Goal: Answer question/provide support

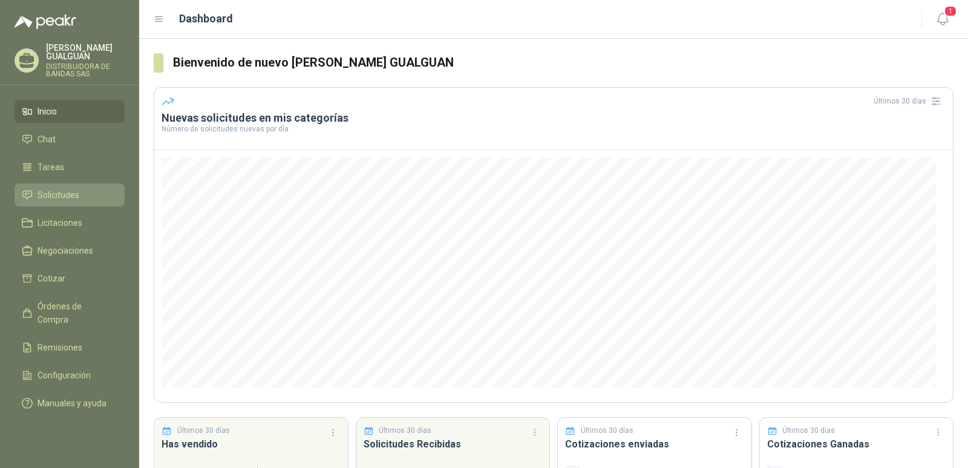
click at [84, 192] on li "Solicitudes" at bounding box center [70, 194] width 96 height 13
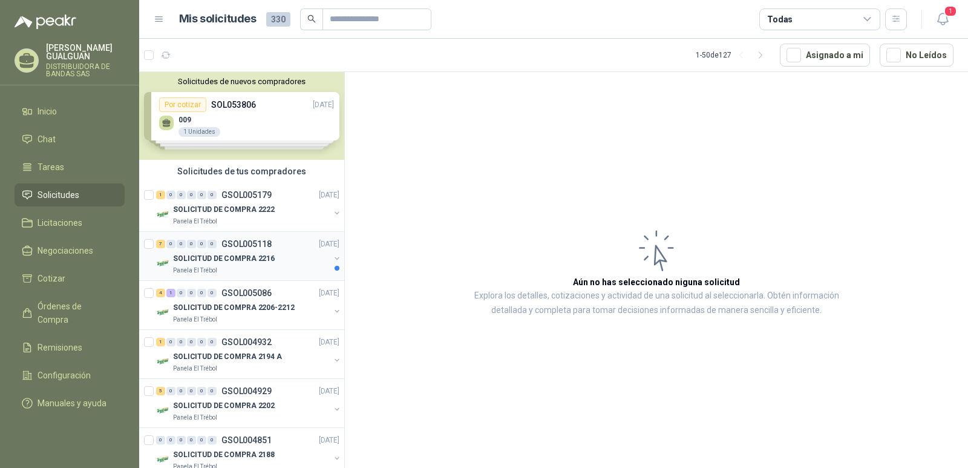
click at [278, 253] on div "SOLICITUD DE COMPRA 2216" at bounding box center [251, 258] width 157 height 15
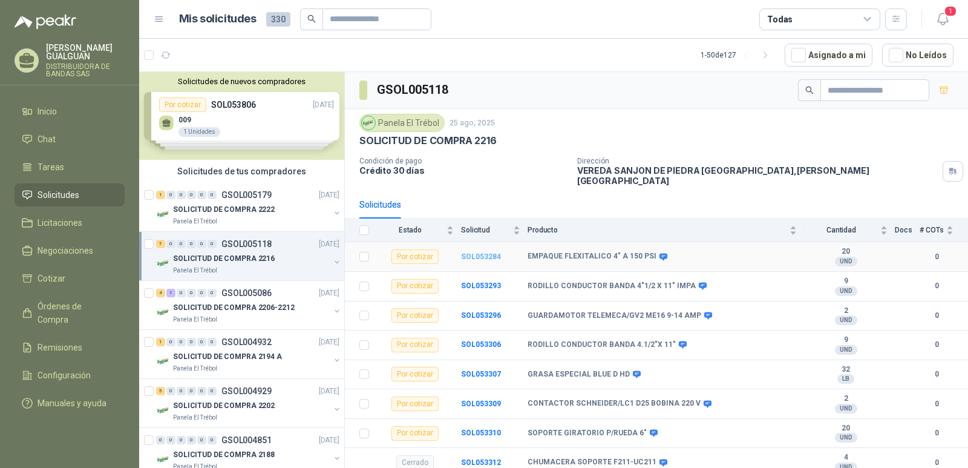
click at [492, 252] on b "SOL053284" at bounding box center [481, 256] width 40 height 8
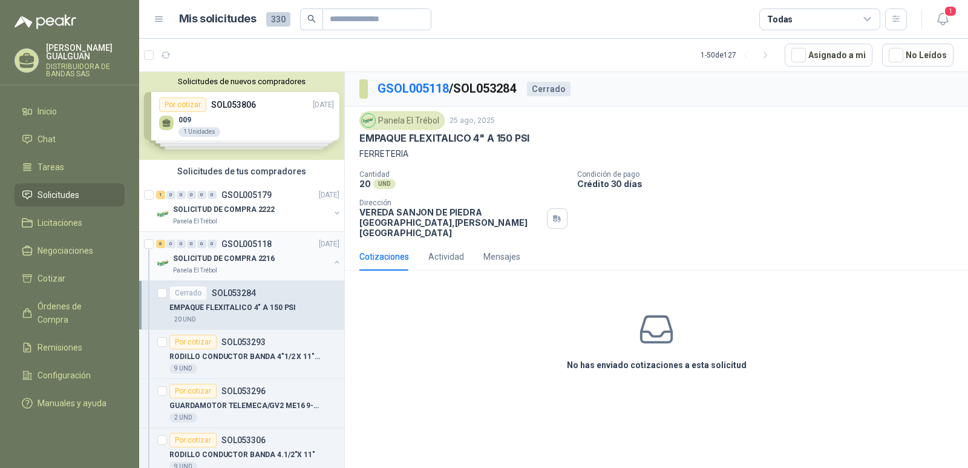
click at [240, 240] on p "GSOL005118" at bounding box center [246, 244] width 50 height 8
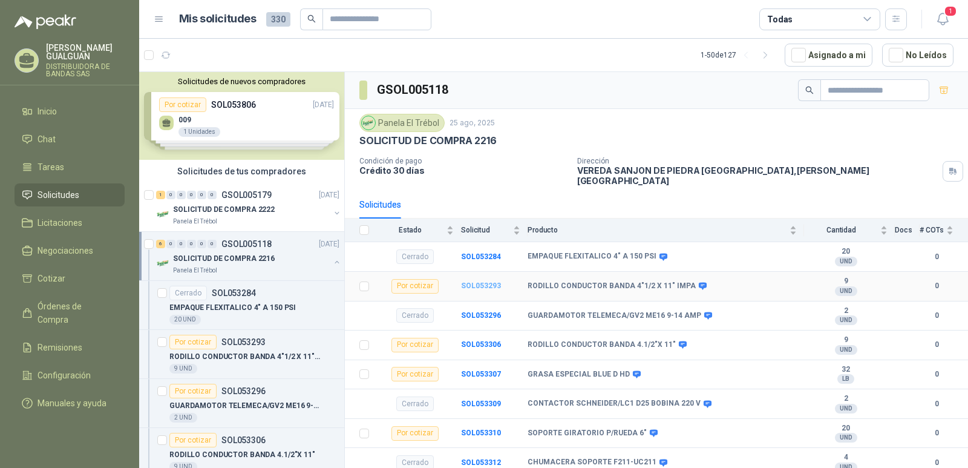
click at [485, 281] on b "SOL053293" at bounding box center [481, 285] width 40 height 8
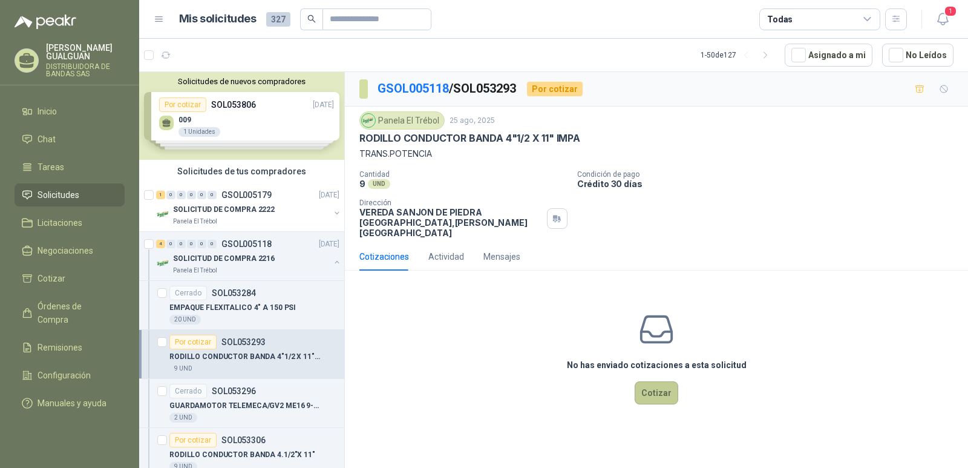
click at [658, 382] on button "Cotizar" at bounding box center [657, 392] width 44 height 23
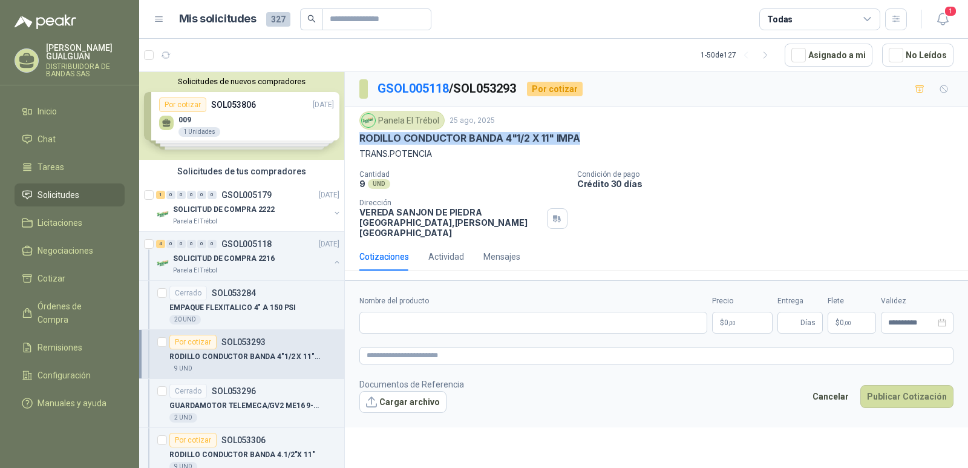
drag, startPoint x: 578, startPoint y: 137, endPoint x: 359, endPoint y: 139, distance: 219.1
click at [359, 139] on div "Panela El Trébol [DATE] RODILLO CONDUCTOR BANDA 4"1/2 X 11" IMPA TRANS.POTENCIA…" at bounding box center [656, 174] width 623 height 136
copy p "RODILLO CONDUCTOR BANDA 4"1/2 X 11" IMPA"
click at [366, 312] on input "Nombre del producto" at bounding box center [533, 323] width 348 height 22
paste input "**********"
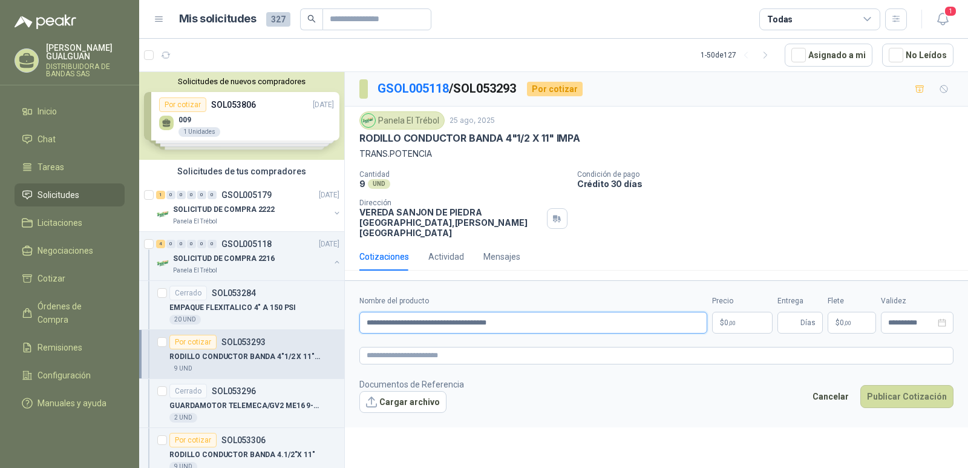
type input "**********"
click at [742, 312] on p "$ 0 ,00" at bounding box center [742, 323] width 61 height 22
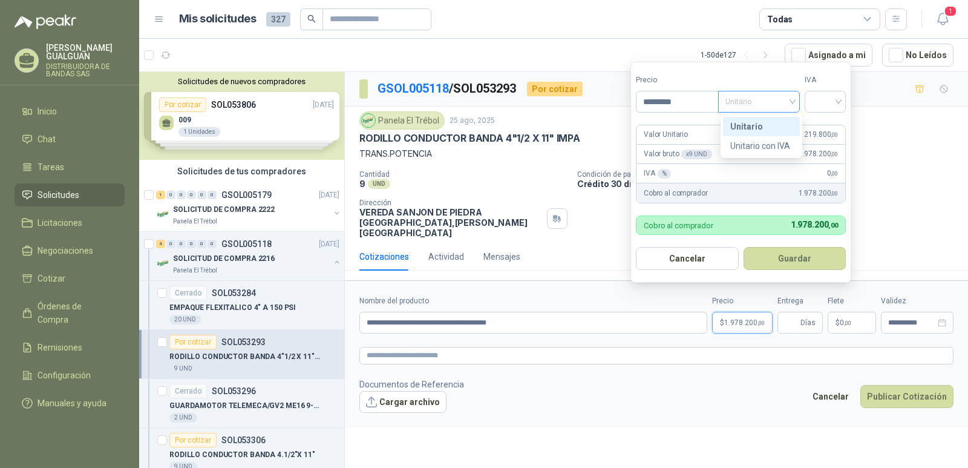
click at [796, 99] on div "Unitario" at bounding box center [759, 102] width 82 height 22
type input "*********"
click at [778, 120] on div "Unitario" at bounding box center [761, 126] width 62 height 13
click at [846, 96] on div at bounding box center [825, 102] width 41 height 22
click at [825, 129] on div "19%" at bounding box center [828, 126] width 22 height 13
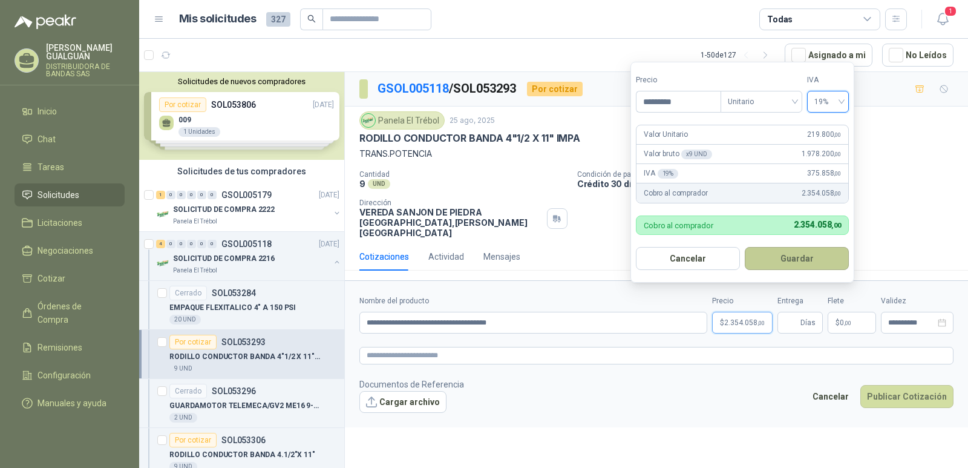
click at [795, 261] on button "Guardar" at bounding box center [797, 258] width 104 height 23
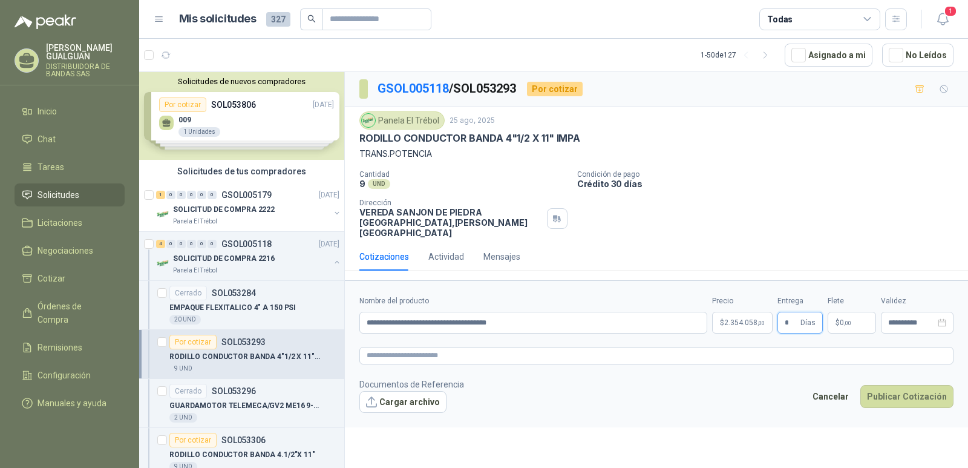
type input "*"
click at [848, 319] on span "0 ,00" at bounding box center [845, 322] width 11 height 7
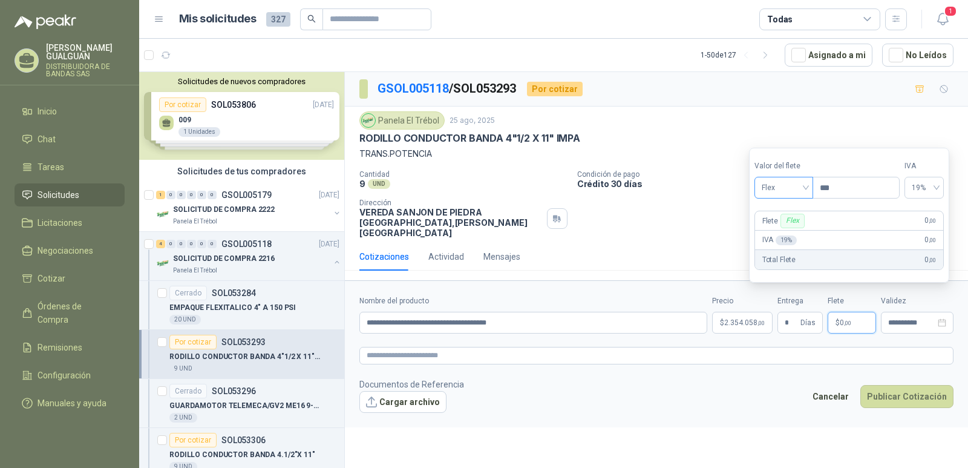
click at [810, 185] on div "Flex" at bounding box center [784, 188] width 59 height 22
click at [794, 232] on div "Incluido" at bounding box center [785, 232] width 42 height 13
click at [916, 385] on button "Publicar Cotización" at bounding box center [906, 396] width 93 height 23
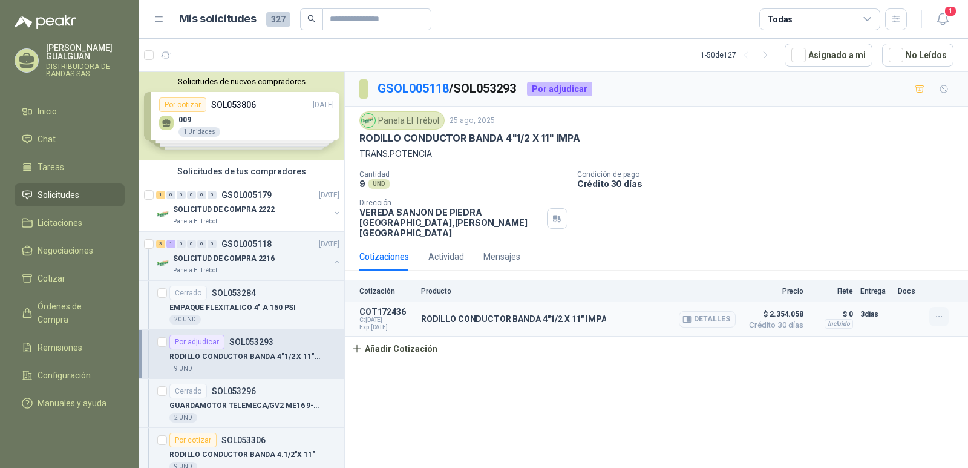
click at [940, 312] on icon "button" at bounding box center [939, 317] width 10 height 10
click at [744, 361] on div "GSOL005118 / SOL053293 Por adjudicar Panela El Trébol [DATE] RODILLO CONDUCTOR …" at bounding box center [656, 272] width 623 height 400
click at [729, 314] on button "Detalles" at bounding box center [707, 319] width 57 height 16
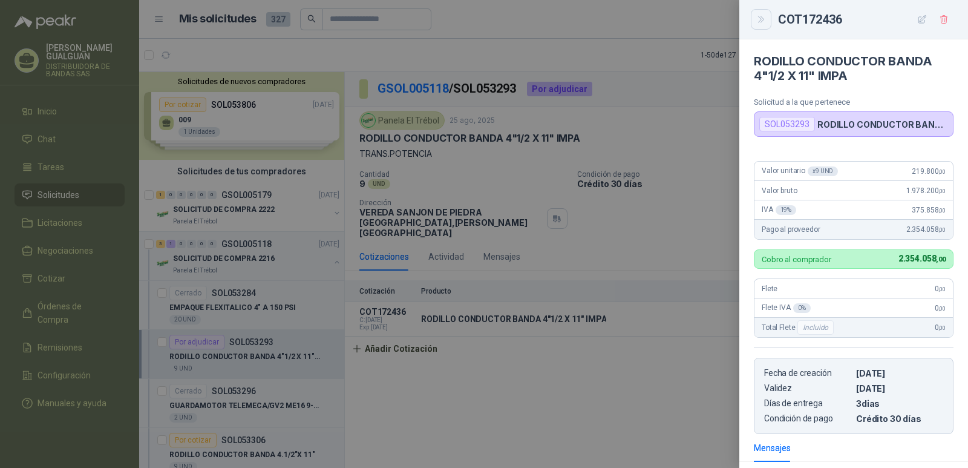
click at [758, 18] on icon "Close" at bounding box center [761, 20] width 10 height 10
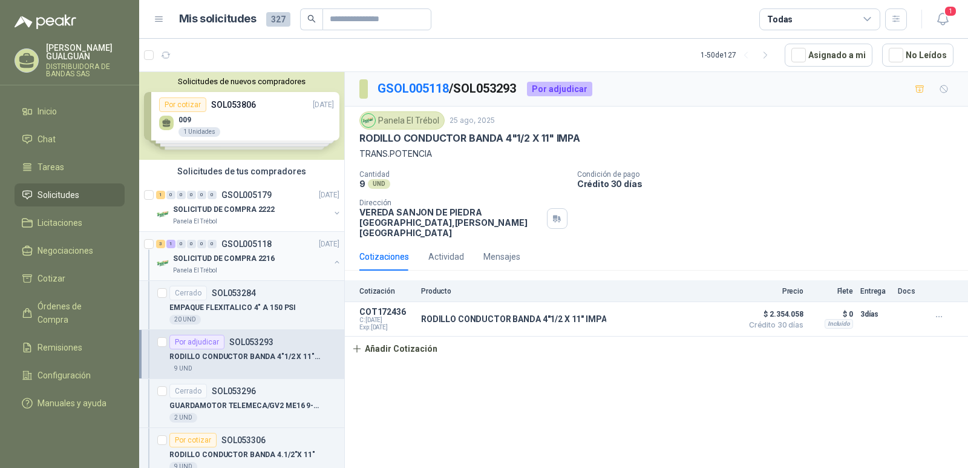
click at [261, 251] on div "SOLICITUD DE COMPRA 2216" at bounding box center [251, 258] width 157 height 15
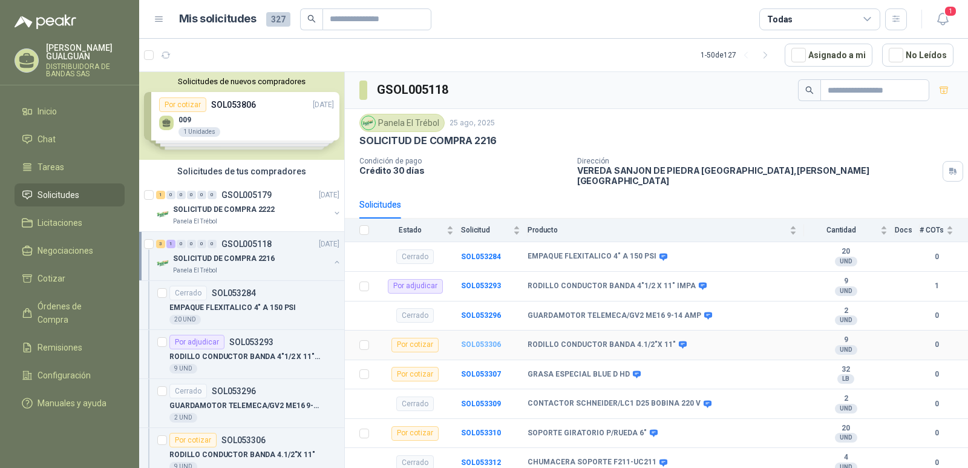
click at [490, 340] on b "SOL053306" at bounding box center [481, 344] width 40 height 8
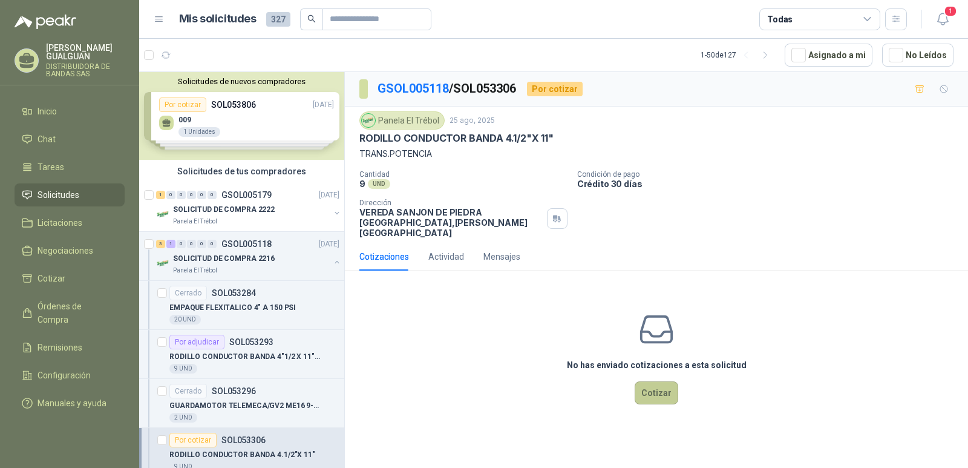
click at [656, 381] on button "Cotizar" at bounding box center [657, 392] width 44 height 23
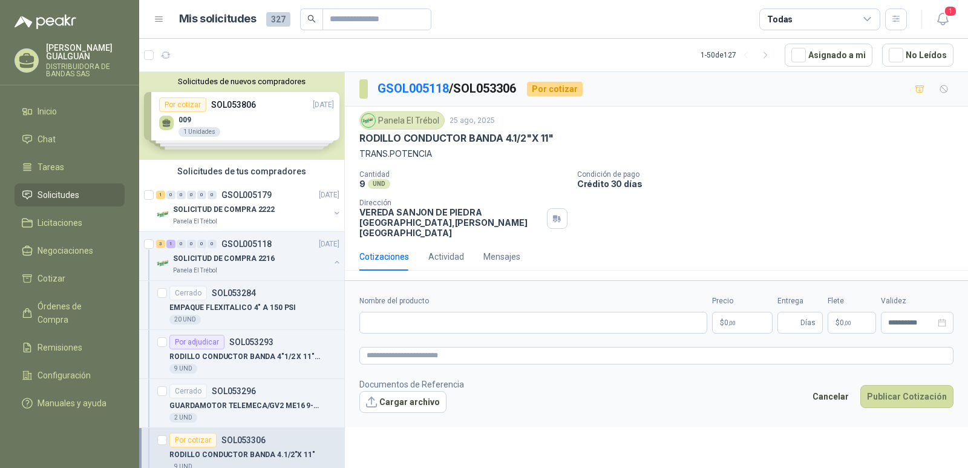
drag, startPoint x: 557, startPoint y: 135, endPoint x: 580, endPoint y: 162, distance: 35.2
click at [462, 129] on div "Panela El Trébol [DATE] RODILLO CONDUCTOR BANDA 4.1/2"X 11" TRANS.POTENCIA" at bounding box center [656, 135] width 594 height 49
click at [520, 152] on p "TRANS.POTENCIA" at bounding box center [656, 153] width 594 height 13
drag, startPoint x: 554, startPoint y: 136, endPoint x: 359, endPoint y: 137, distance: 195.4
click at [359, 137] on div "Panela El Trébol [DATE] RODILLO CONDUCTOR BANDA 4.1/2"X 11" TRANS.POTENCIA Cant…" at bounding box center [656, 174] width 623 height 136
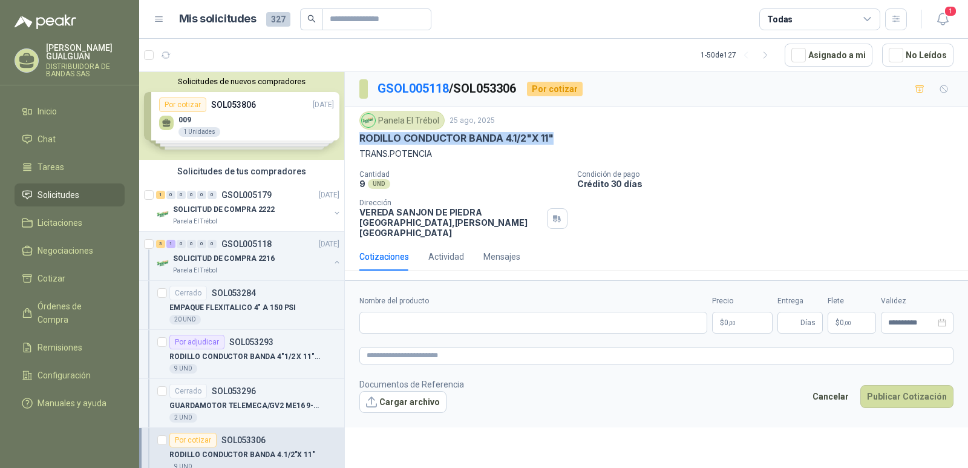
copy p "RODILLO CONDUCTOR BANDA 4.1/2"X 11""
click at [367, 312] on input "Nombre del producto" at bounding box center [533, 323] width 348 height 22
paste input "**********"
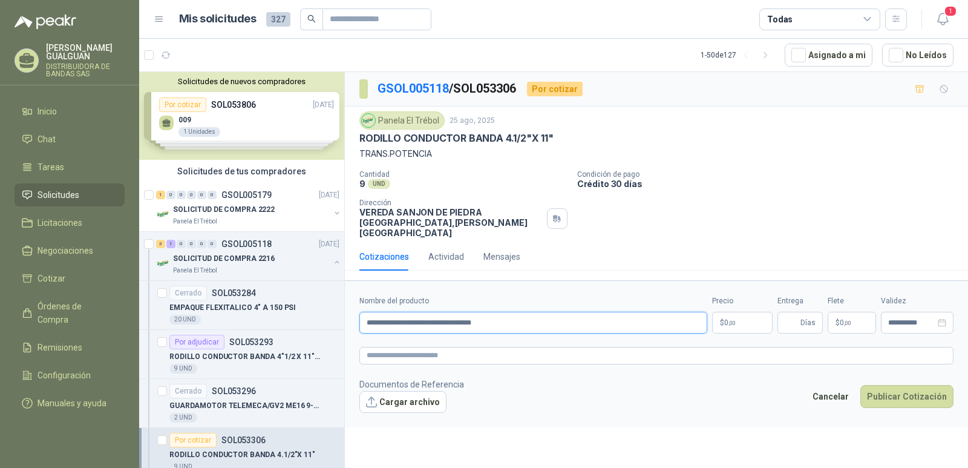
type input "**********"
click at [745, 312] on p "$ 0 ,00" at bounding box center [742, 323] width 61 height 22
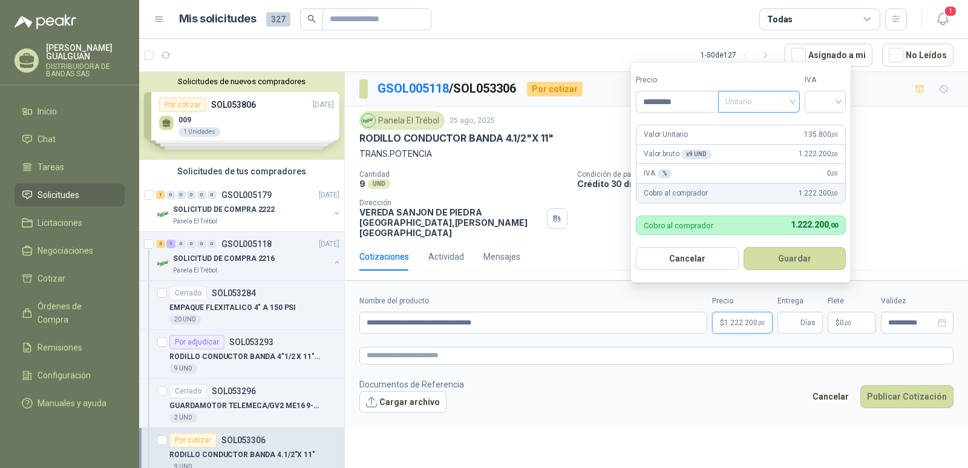
click at [793, 100] on span "Unitario" at bounding box center [759, 102] width 67 height 18
type input "*********"
click at [771, 129] on div "Unitario" at bounding box center [761, 126] width 62 height 13
click at [842, 99] on div at bounding box center [825, 102] width 41 height 22
click at [834, 124] on div "19%" at bounding box center [828, 126] width 22 height 13
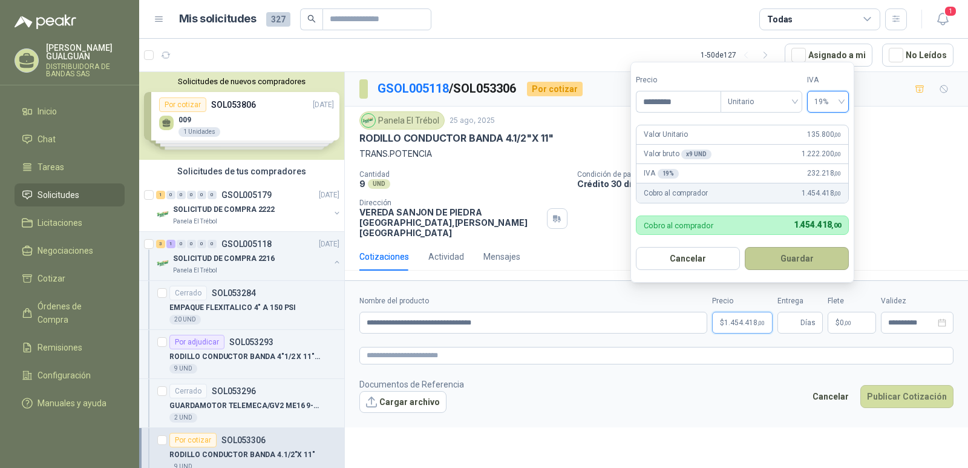
click at [797, 255] on button "Guardar" at bounding box center [797, 258] width 104 height 23
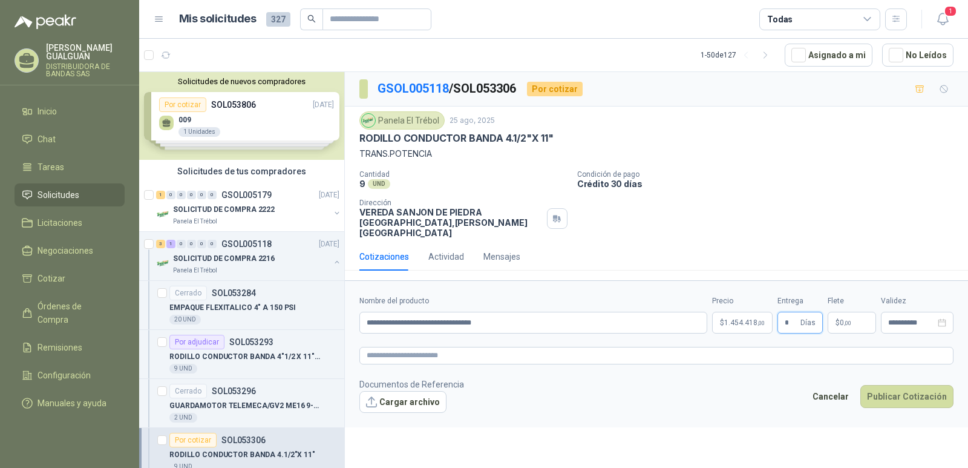
type input "*"
click at [854, 312] on p "$ 0 ,00" at bounding box center [852, 323] width 48 height 22
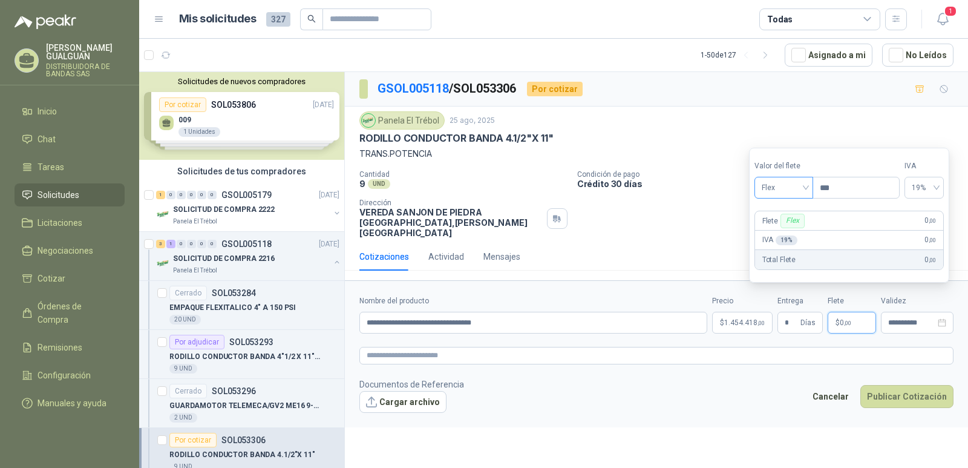
click at [811, 186] on div "Flex" at bounding box center [784, 188] width 59 height 22
click at [783, 232] on div "Incluido" at bounding box center [785, 232] width 42 height 13
click at [898, 385] on button "Publicar Cotización" at bounding box center [906, 396] width 93 height 23
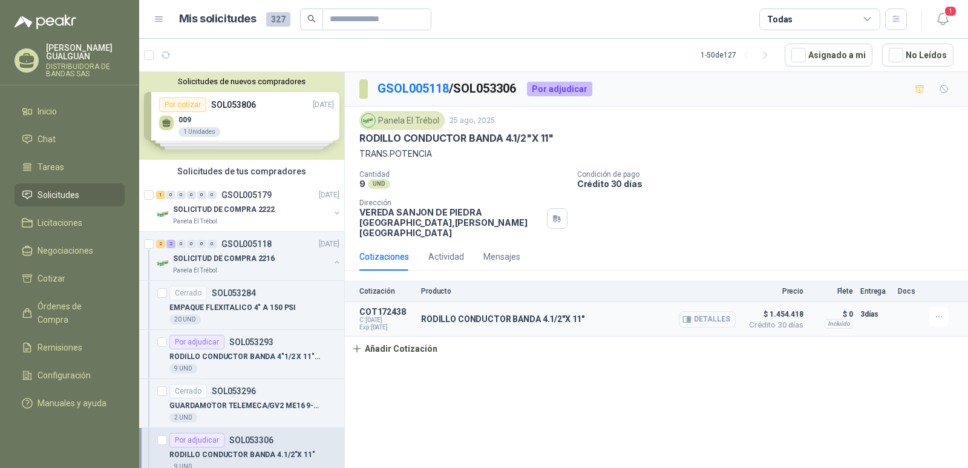
click at [707, 311] on button "Detalles" at bounding box center [707, 319] width 57 height 16
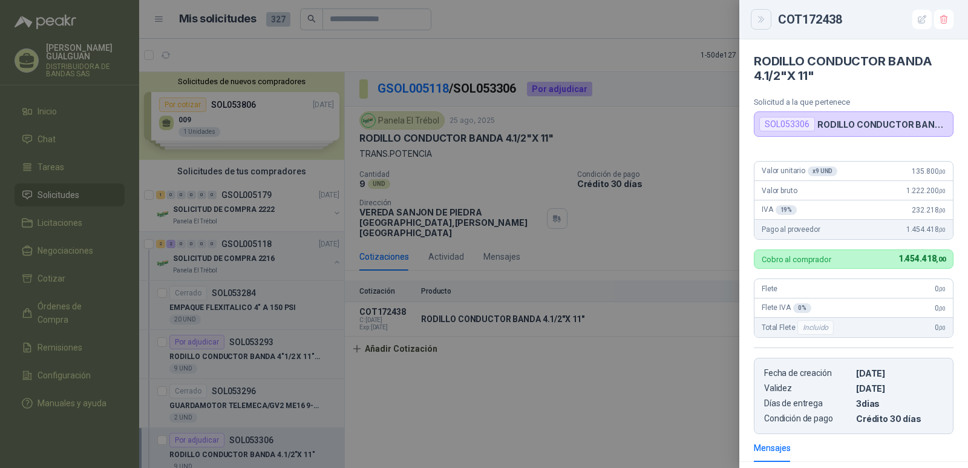
click at [768, 14] on button "Close" at bounding box center [761, 19] width 21 height 21
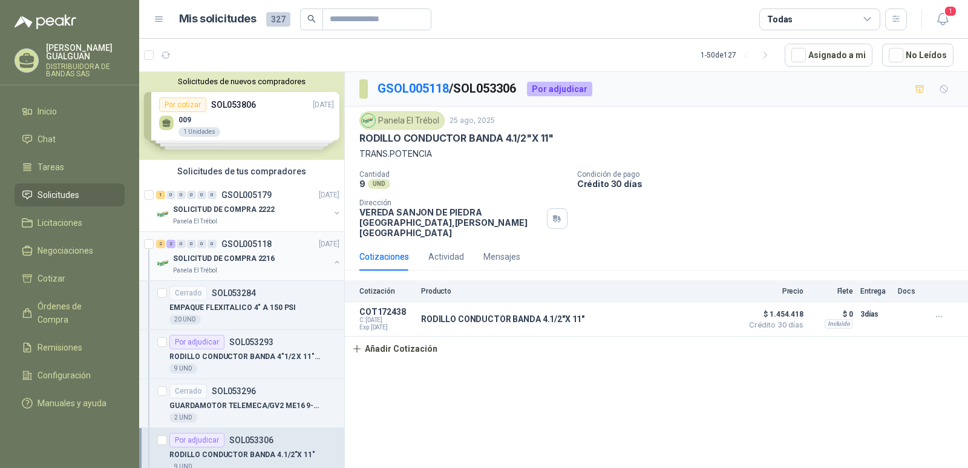
click at [224, 255] on p "SOLICITUD DE COMPRA 2216" at bounding box center [224, 258] width 102 height 11
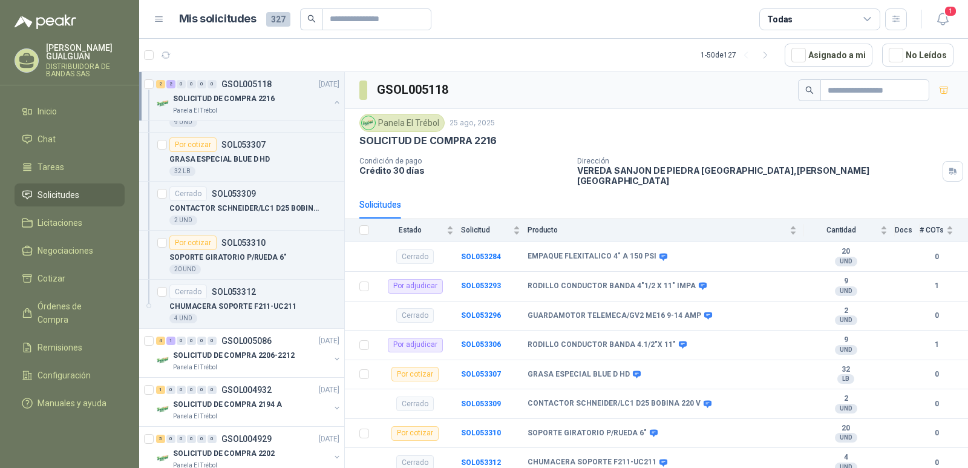
scroll to position [363, 0]
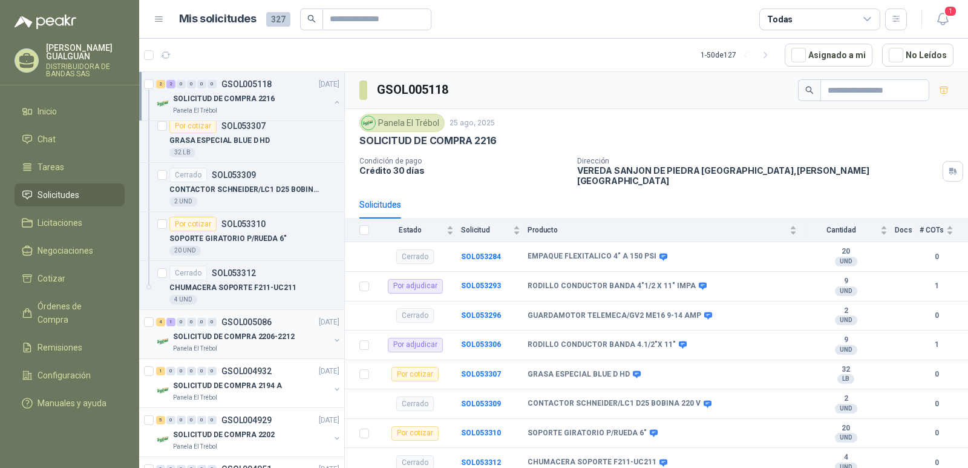
click at [245, 325] on p "GSOL005086" at bounding box center [246, 322] width 50 height 8
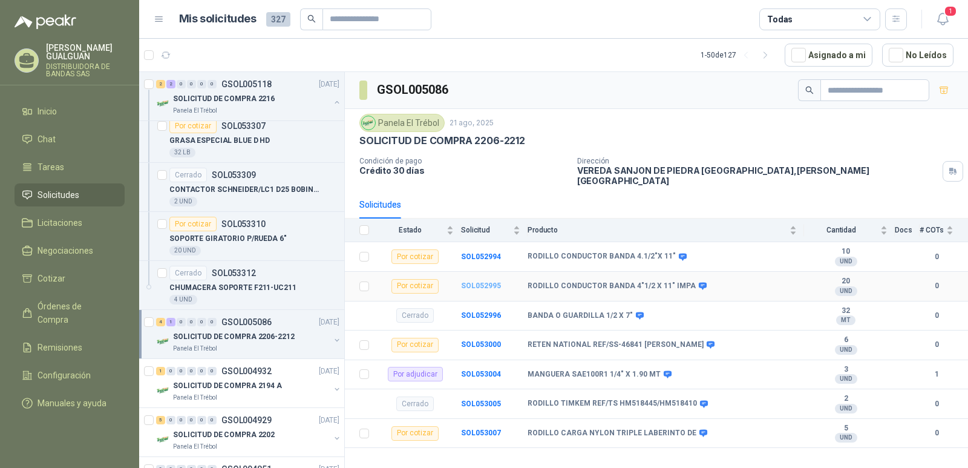
click at [477, 281] on b "SOL052995" at bounding box center [481, 285] width 40 height 8
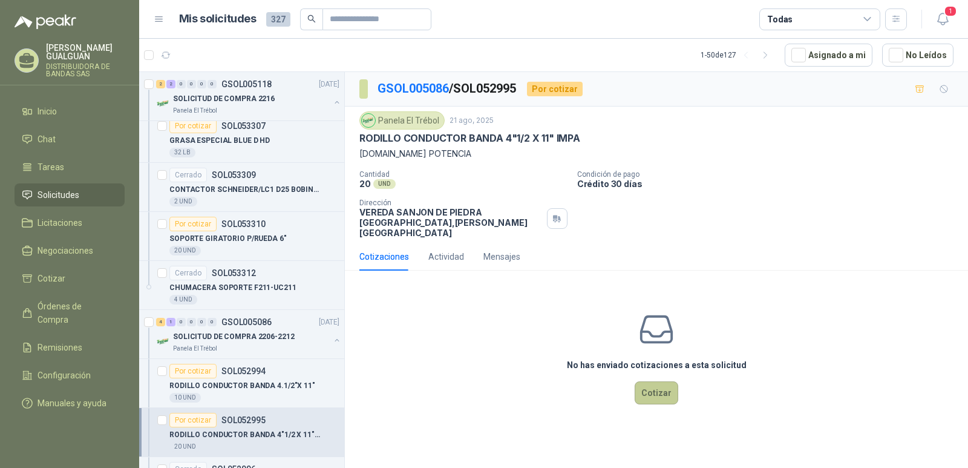
click at [652, 385] on button "Cotizar" at bounding box center [657, 392] width 44 height 23
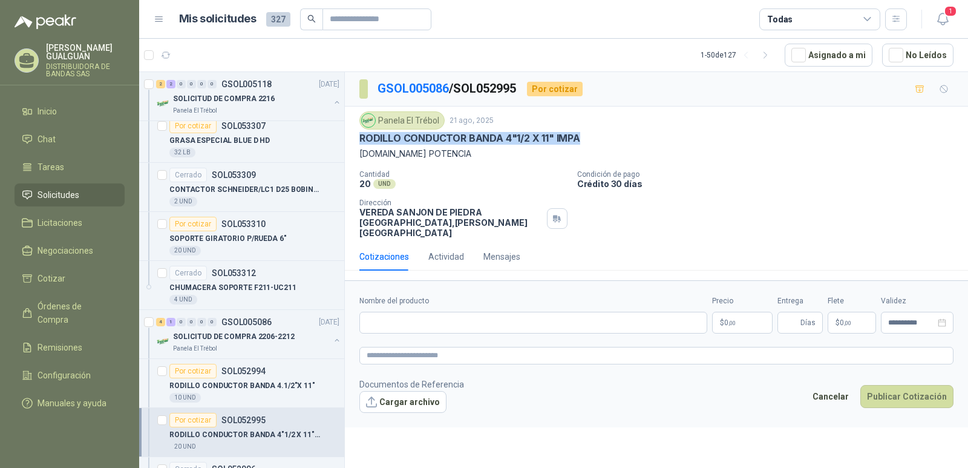
drag, startPoint x: 580, startPoint y: 140, endPoint x: 361, endPoint y: 140, distance: 219.0
click at [361, 140] on div "RODILLO CONDUCTOR BANDA 4"1/2 X 11" IMPA" at bounding box center [656, 138] width 594 height 13
copy p "RODILLO CONDUCTOR BANDA 4"1/2 X 11" IMPA"
click at [378, 314] on input "Nombre del producto" at bounding box center [533, 323] width 348 height 22
paste input "**********"
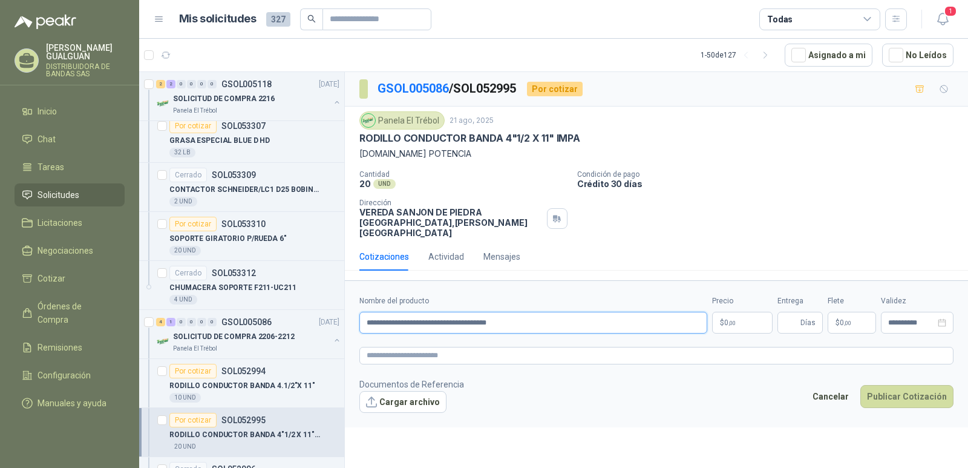
type input "**********"
click at [733, 312] on p "$ 0 ,00" at bounding box center [742, 323] width 61 height 22
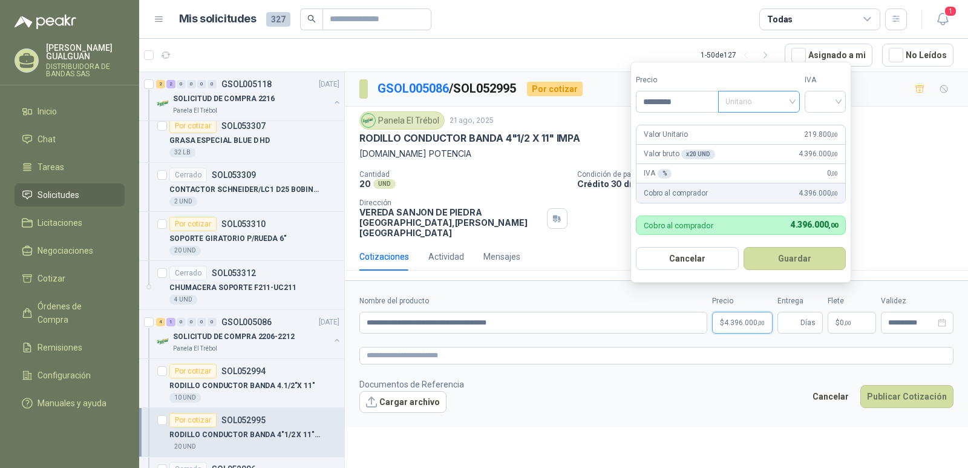
click at [793, 98] on span "Unitario" at bounding box center [759, 102] width 67 height 18
type input "*********"
click at [778, 123] on div "Unitario" at bounding box center [761, 126] width 62 height 13
click at [845, 97] on div at bounding box center [825, 102] width 41 height 22
click at [833, 126] on div "19%" at bounding box center [828, 126] width 22 height 13
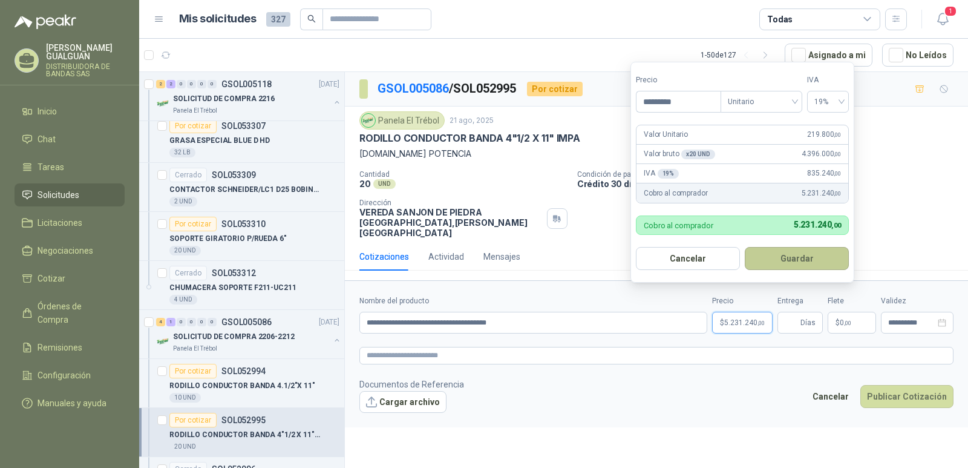
click at [794, 254] on button "Guardar" at bounding box center [797, 258] width 104 height 23
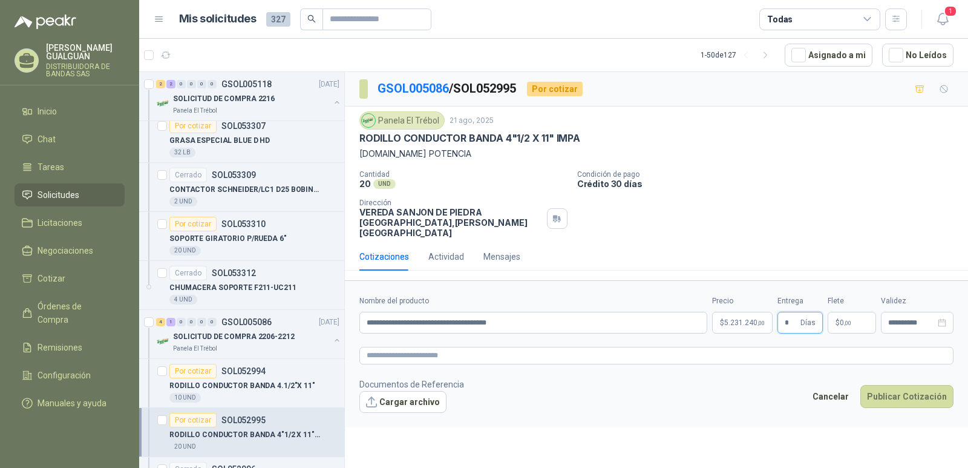
type input "*"
click at [868, 312] on p "$ 0 ,00" at bounding box center [852, 323] width 48 height 22
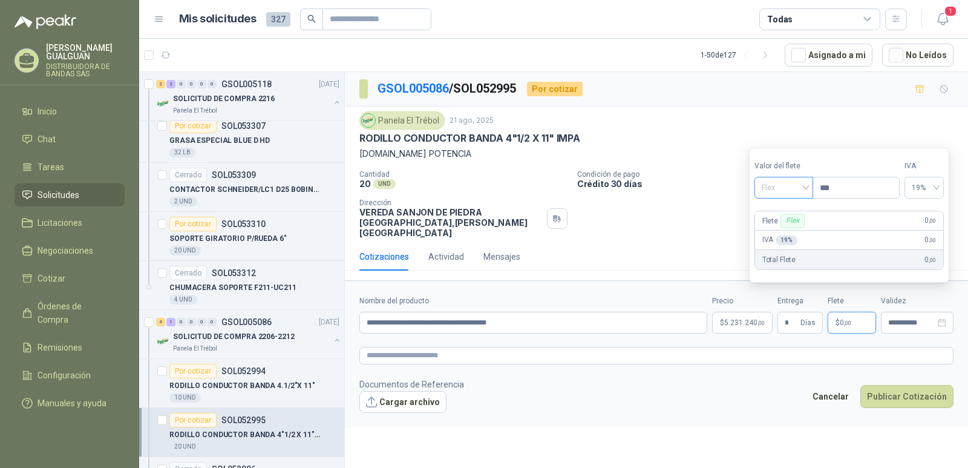
click at [805, 183] on span "Flex" at bounding box center [784, 188] width 44 height 18
click at [784, 234] on div "Incluido" at bounding box center [785, 232] width 42 height 13
click at [865, 312] on p "$ 0 ,00" at bounding box center [852, 323] width 48 height 22
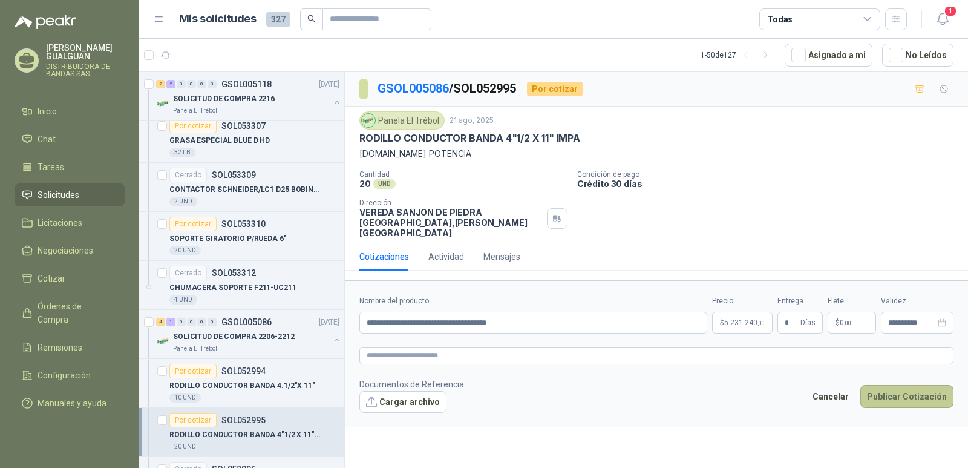
click at [916, 385] on button "Publicar Cotización" at bounding box center [906, 396] width 93 height 23
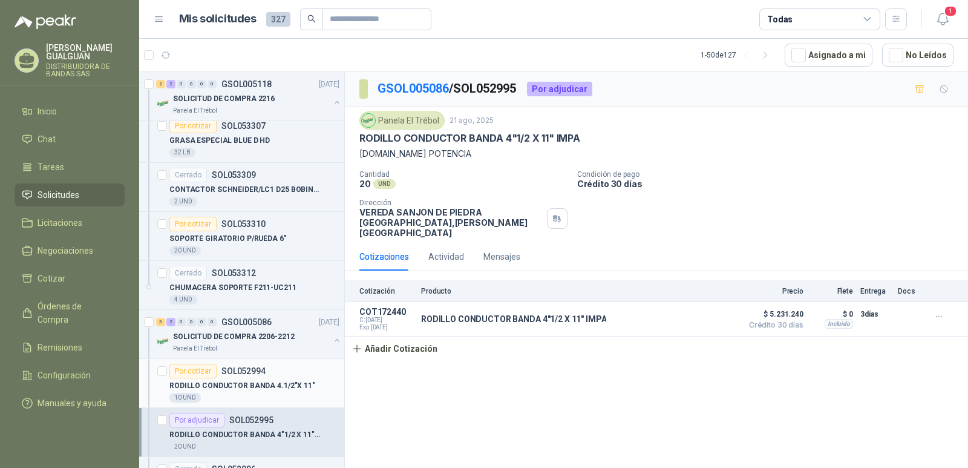
click at [247, 378] on div "RODILLO CONDUCTOR BANDA 4.1/2"X 11"" at bounding box center [254, 385] width 170 height 15
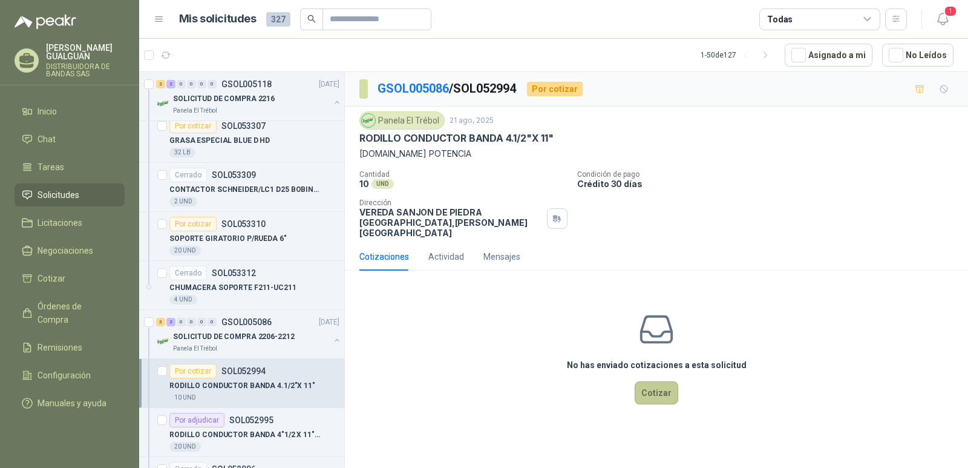
click at [662, 382] on button "Cotizar" at bounding box center [657, 392] width 44 height 23
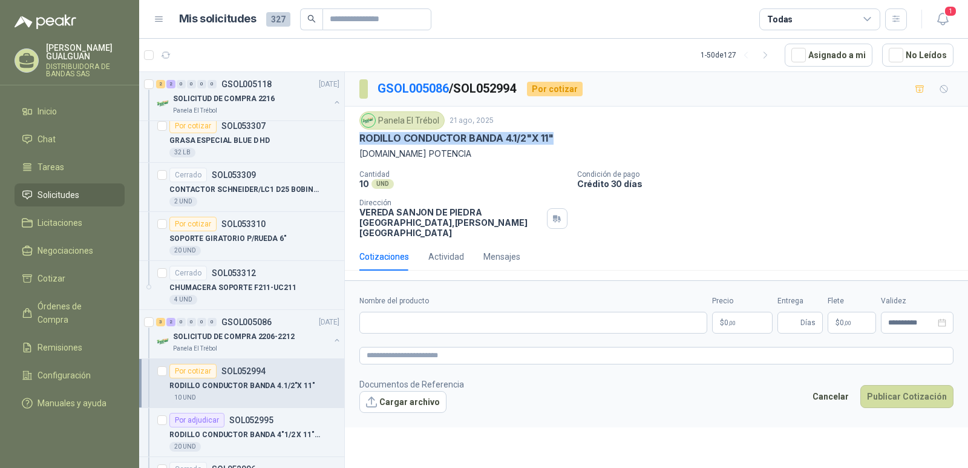
drag, startPoint x: 552, startPoint y: 136, endPoint x: 359, endPoint y: 139, distance: 192.4
click at [359, 139] on p "RODILLO CONDUCTOR BANDA 4.1/2"X 11"" at bounding box center [456, 138] width 194 height 13
copy p "RODILLO CONDUCTOR BANDA 4.1/2"X 11""
click at [376, 314] on input "Nombre del producto" at bounding box center [533, 323] width 348 height 22
paste input "**********"
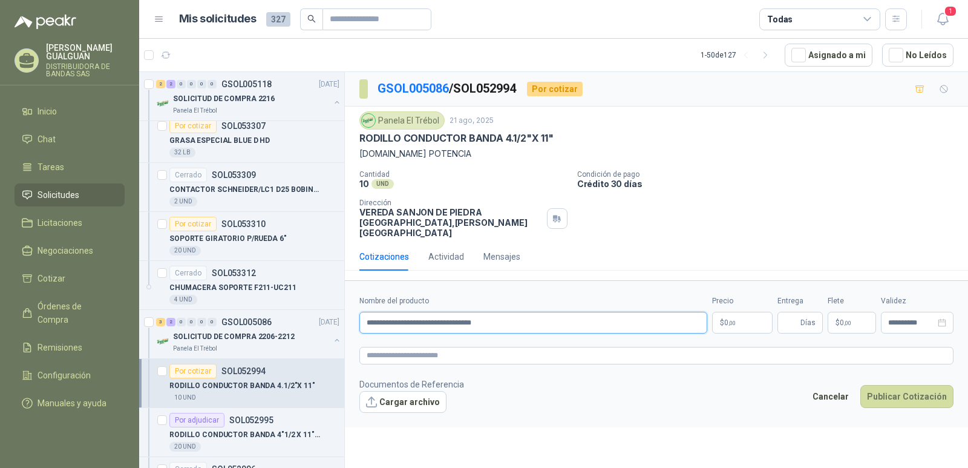
type input "**********"
click at [736, 312] on p "$ 0 ,00" at bounding box center [742, 323] width 61 height 22
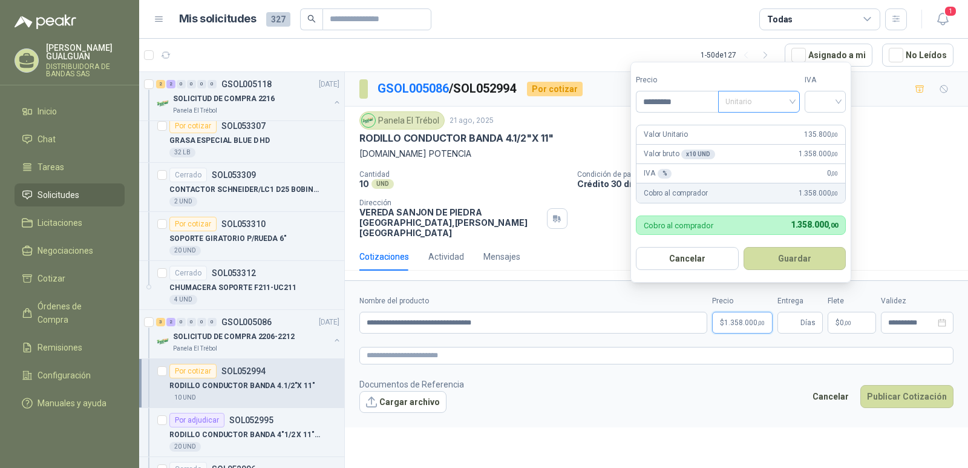
click at [797, 98] on div "Unitario" at bounding box center [759, 102] width 82 height 22
type input "*********"
click at [742, 126] on div "Unitario" at bounding box center [761, 126] width 62 height 13
click at [843, 101] on div at bounding box center [825, 102] width 41 height 22
click at [821, 126] on div "19%" at bounding box center [828, 126] width 22 height 13
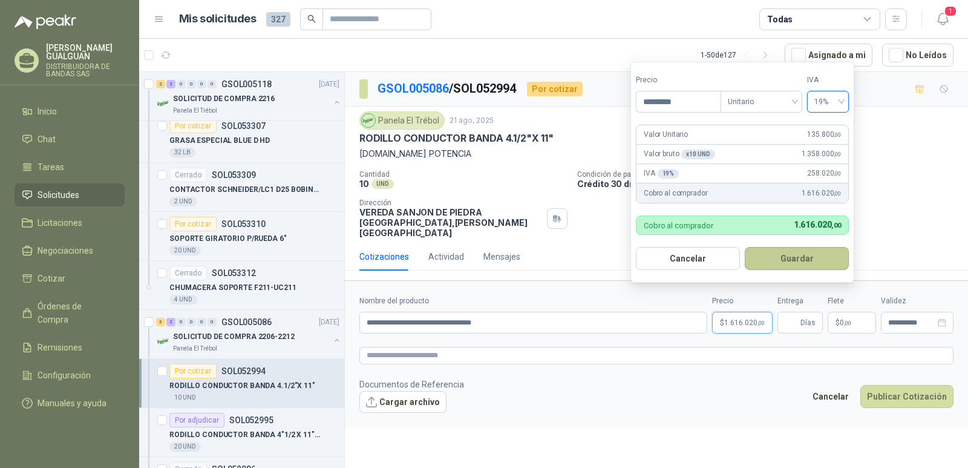
click at [788, 253] on button "Guardar" at bounding box center [797, 258] width 104 height 23
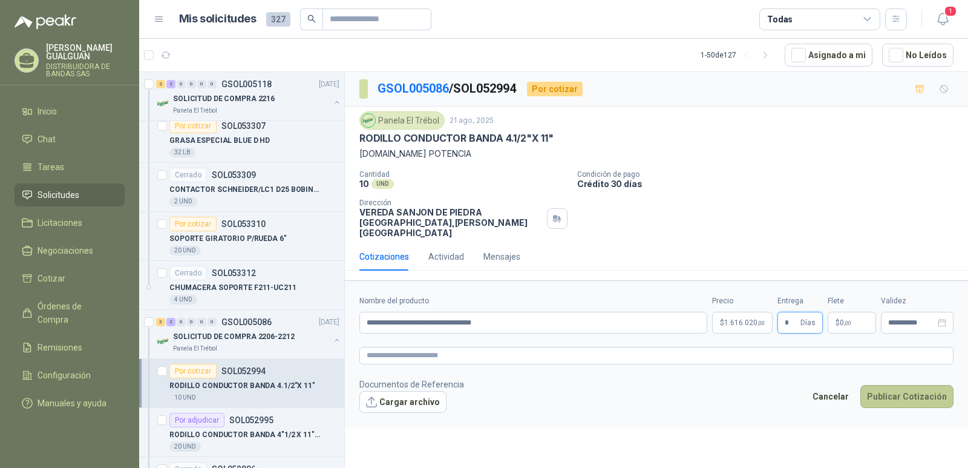
type input "*"
click at [916, 385] on button "Publicar Cotización" at bounding box center [906, 396] width 93 height 23
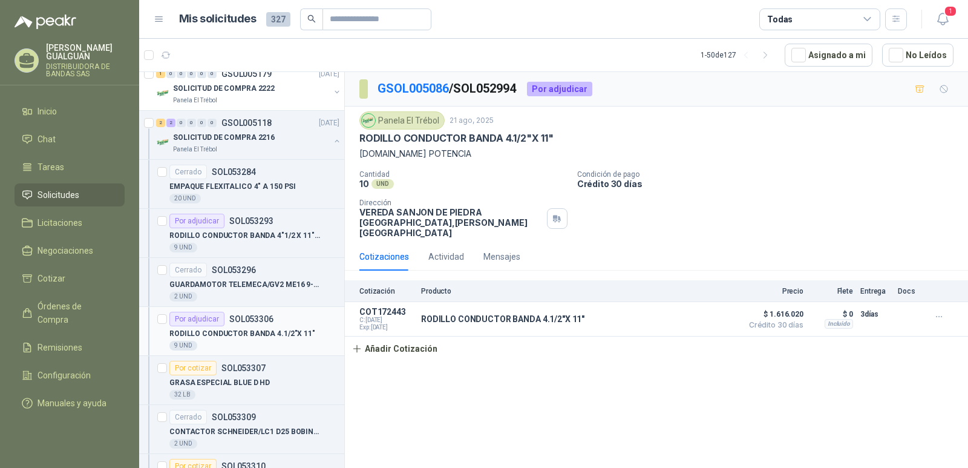
scroll to position [61, 0]
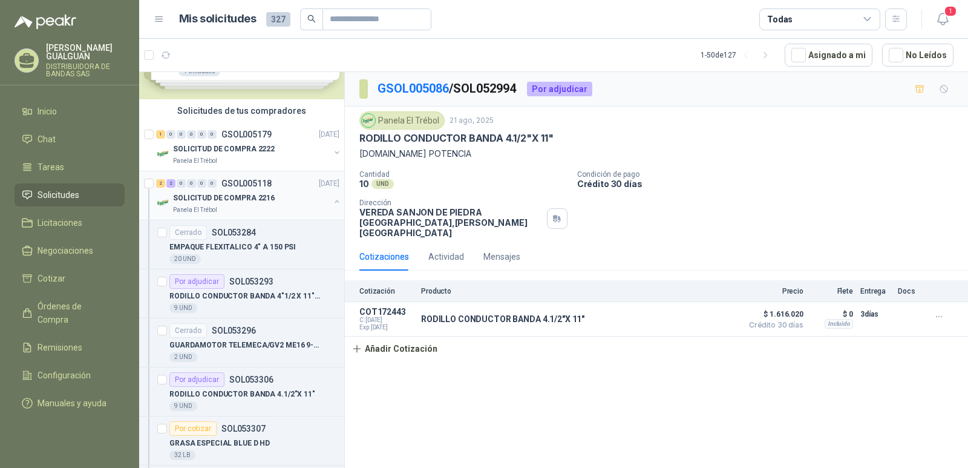
click at [251, 188] on p "GSOL005118" at bounding box center [246, 183] width 50 height 8
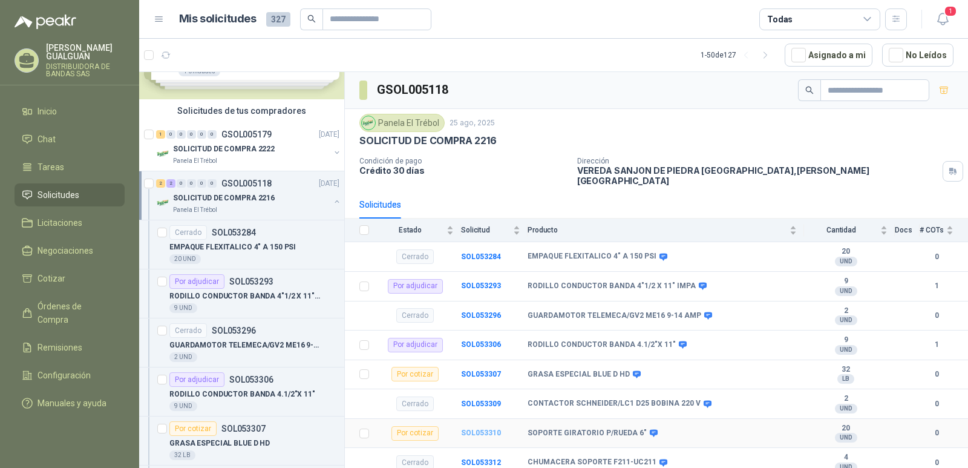
click at [484, 428] on b "SOL053310" at bounding box center [481, 432] width 40 height 8
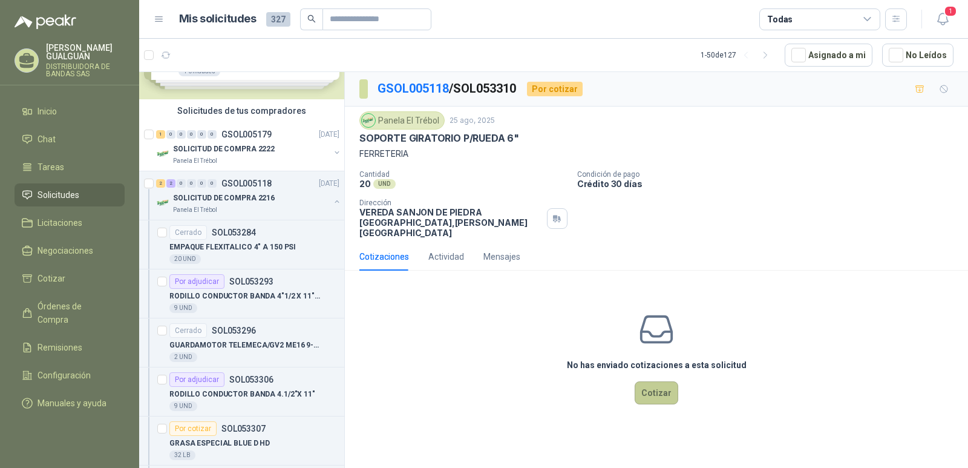
click at [658, 382] on button "Cotizar" at bounding box center [657, 392] width 44 height 23
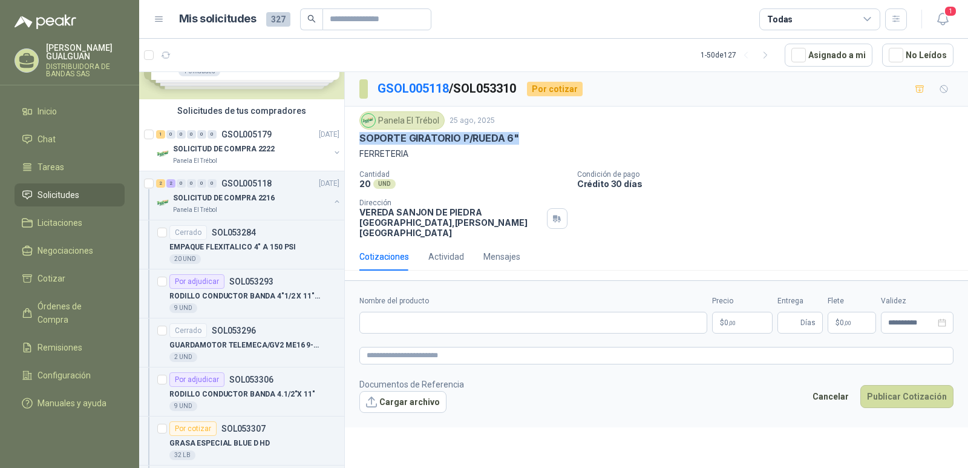
drag, startPoint x: 521, startPoint y: 136, endPoint x: 359, endPoint y: 140, distance: 162.2
click at [359, 140] on div "Panela El Trébol [DATE] SOPORTE GIRATORIO P/RUEDA 6" FERRETERIA Cantidad 20 UND…" at bounding box center [656, 174] width 623 height 136
copy p "SOPORTE GIRATORIO P/RUEDA 6""
click at [370, 313] on input "Nombre del producto" at bounding box center [533, 323] width 348 height 22
paste input "**********"
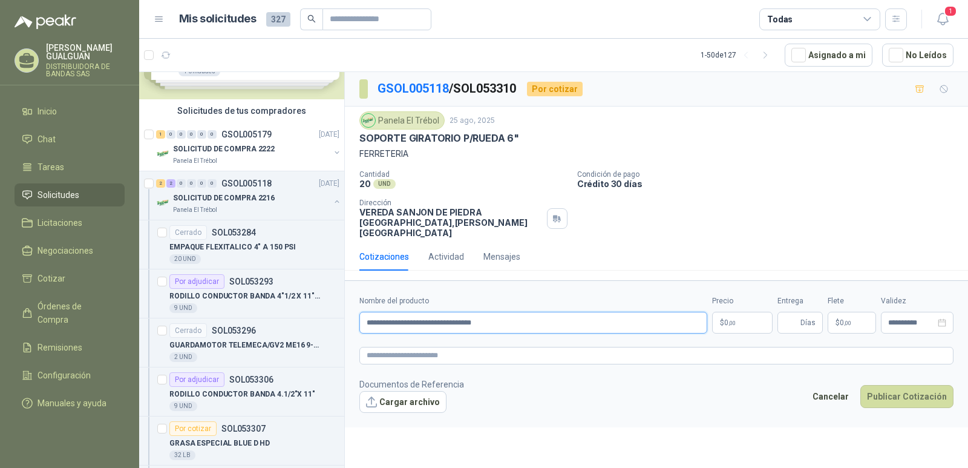
type input "**********"
click at [761, 312] on p "$ 0 ,00" at bounding box center [742, 323] width 61 height 22
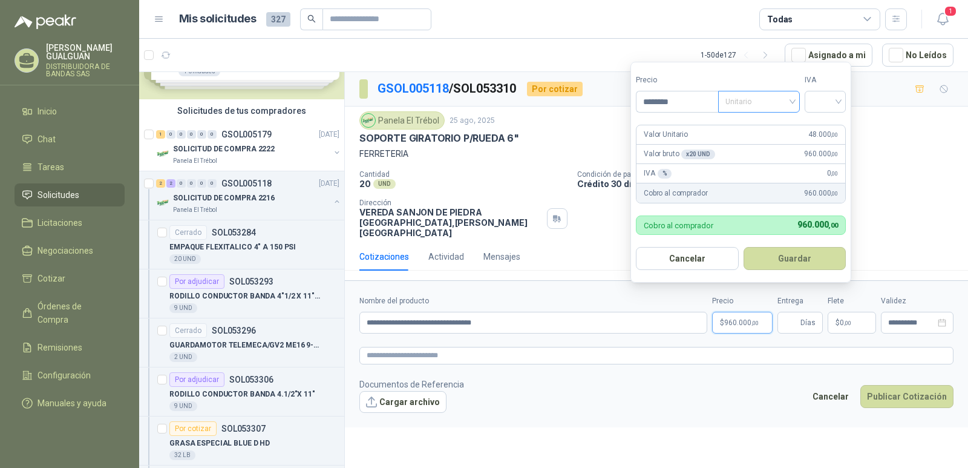
click at [793, 102] on span "Unitario" at bounding box center [759, 102] width 67 height 18
type input "********"
click at [765, 122] on div "Unitario" at bounding box center [761, 126] width 62 height 13
click at [843, 96] on div at bounding box center [825, 102] width 41 height 22
click at [825, 123] on div "19%" at bounding box center [828, 126] width 22 height 13
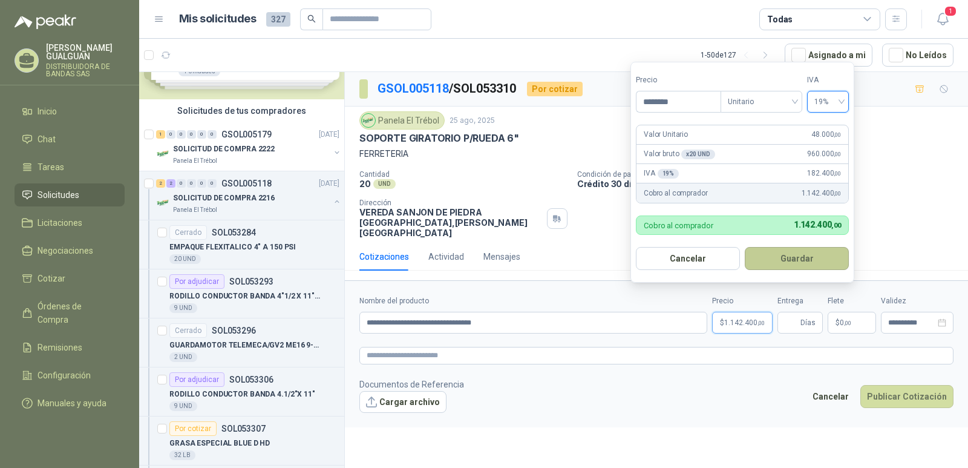
click at [803, 259] on button "Guardar" at bounding box center [797, 258] width 104 height 23
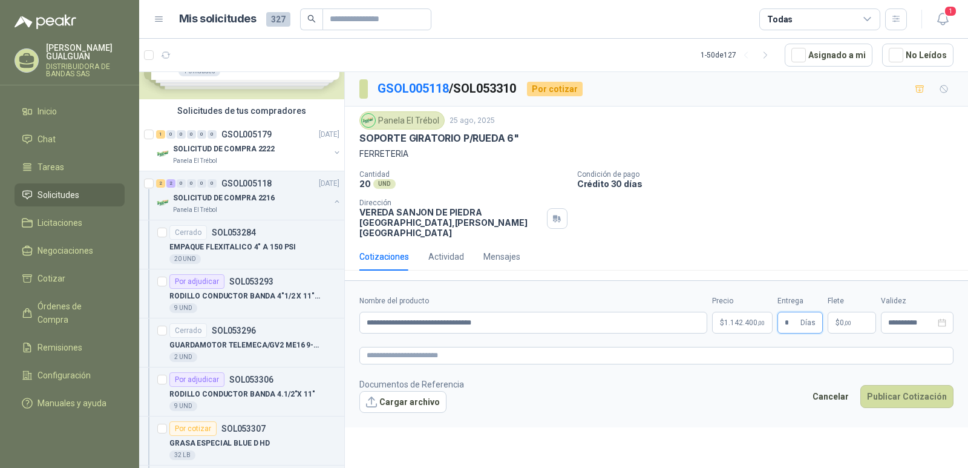
type input "*"
click at [844, 319] on span ",00" at bounding box center [847, 322] width 7 height 7
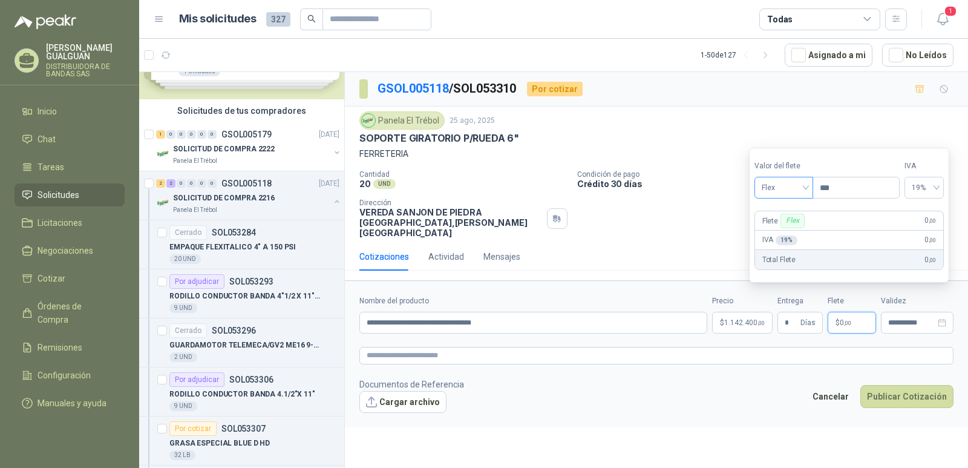
click at [804, 185] on span "Flex" at bounding box center [784, 188] width 44 height 18
click at [793, 229] on div "Incluido" at bounding box center [785, 232] width 42 height 13
click at [912, 385] on button "Publicar Cotización" at bounding box center [906, 396] width 93 height 23
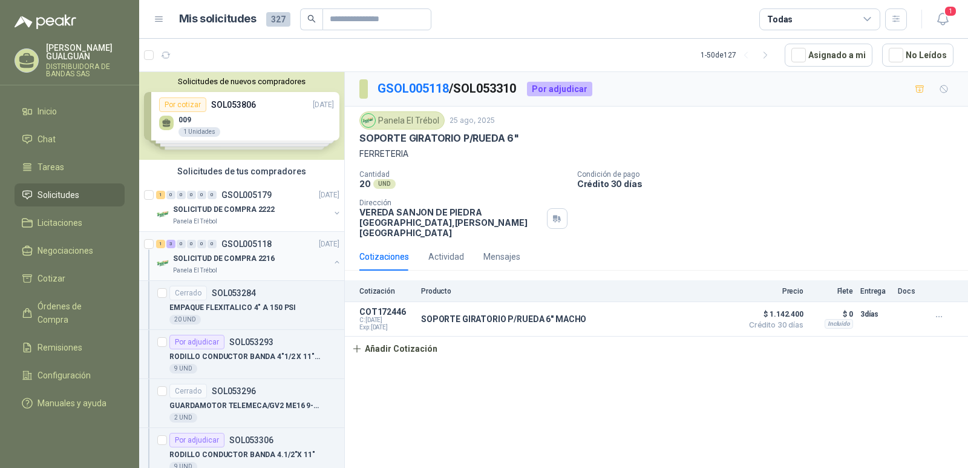
click at [260, 246] on p "GSOL005118" at bounding box center [246, 244] width 50 height 8
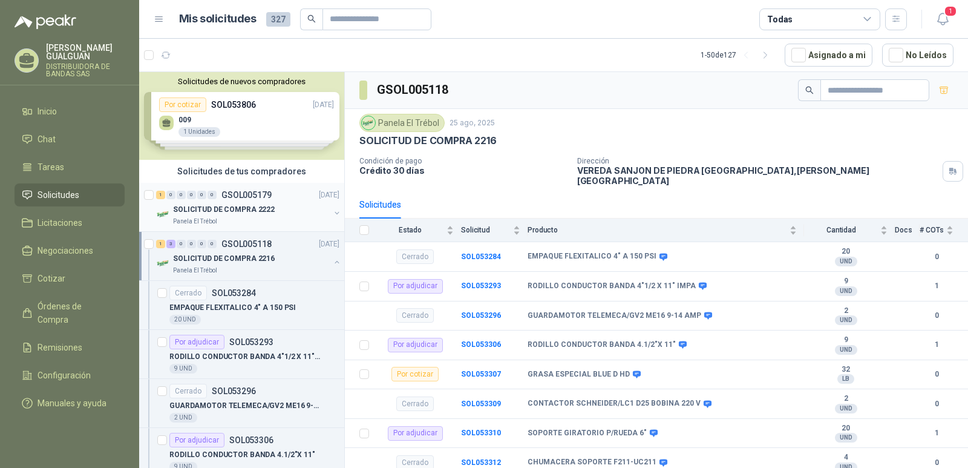
click at [258, 192] on p "GSOL005179" at bounding box center [246, 195] width 50 height 8
